Goal: Register for event/course

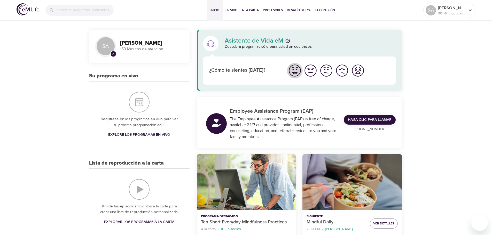
click at [293, 72] on img "Me siento bien" at bounding box center [295, 71] width 14 height 14
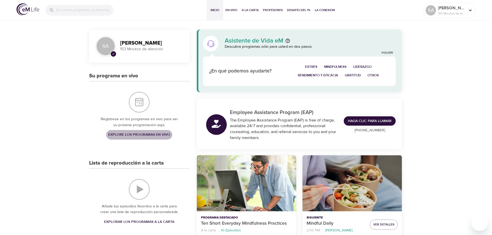
click at [139, 135] on span "Explore los programas en vivo" at bounding box center [139, 135] width 62 height 6
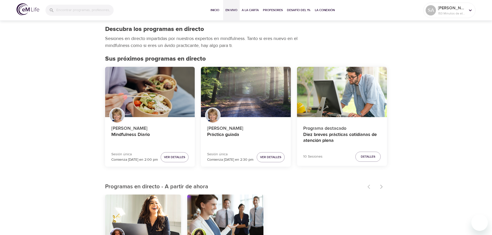
click at [381, 186] on div at bounding box center [375, 186] width 23 height 11
click at [382, 186] on div at bounding box center [375, 186] width 23 height 11
click at [24, 8] on img at bounding box center [28, 9] width 23 height 12
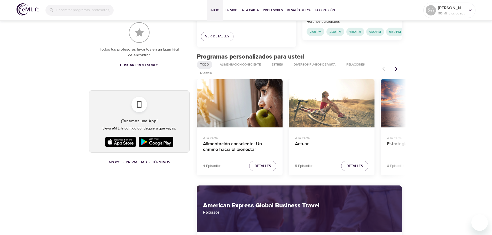
scroll to position [232, 0]
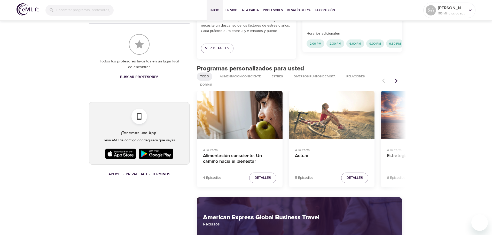
click at [395, 80] on icon "Artículos anteriores" at bounding box center [396, 80] width 5 height 5
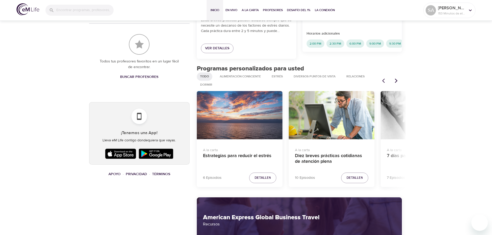
click at [223, 134] on div "Estrategias para reducir el estrés" at bounding box center [240, 115] width 86 height 48
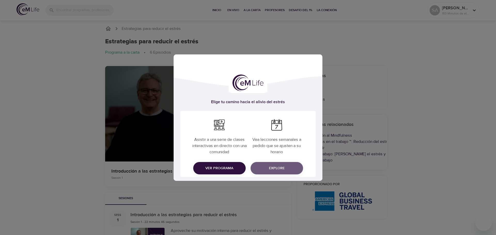
click at [285, 167] on span "Explore" at bounding box center [277, 168] width 44 height 6
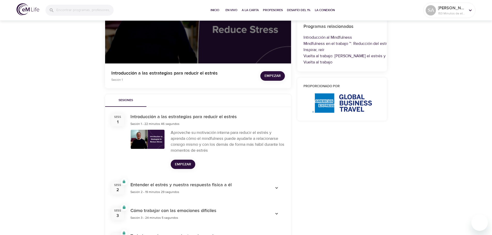
scroll to position [103, 0]
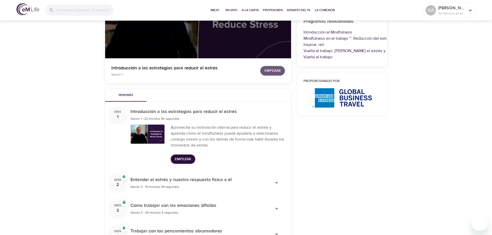
click at [273, 71] on span "Empezar" at bounding box center [272, 71] width 16 height 6
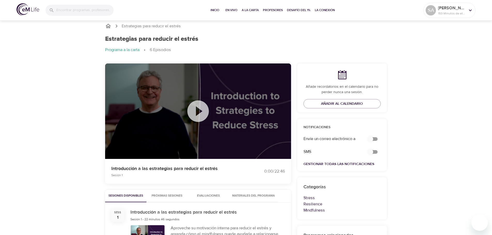
scroll to position [0, 0]
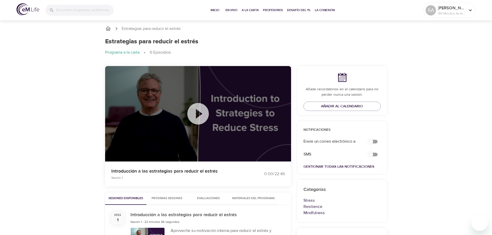
click at [199, 116] on icon at bounding box center [198, 114] width 26 height 26
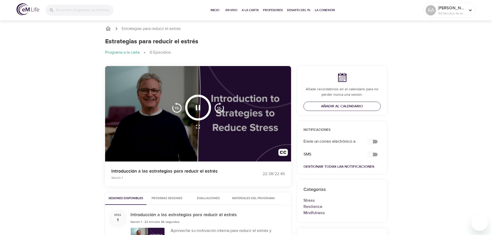
click at [348, 105] on span "Añadir al calendario" at bounding box center [342, 106] width 42 height 6
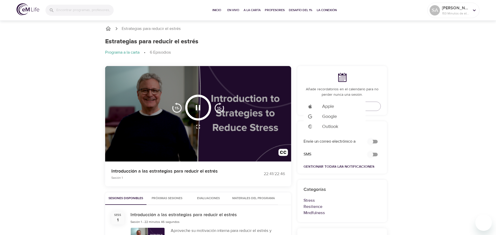
click at [332, 128] on span "Outlook" at bounding box center [330, 126] width 16 height 7
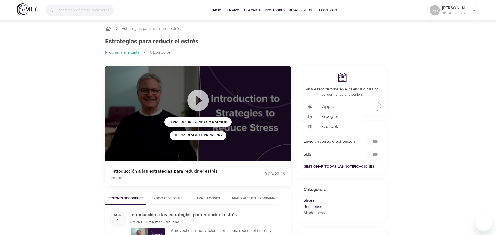
click at [411, 110] on div at bounding box center [248, 117] width 496 height 235
